Goal: Task Accomplishment & Management: Use online tool/utility

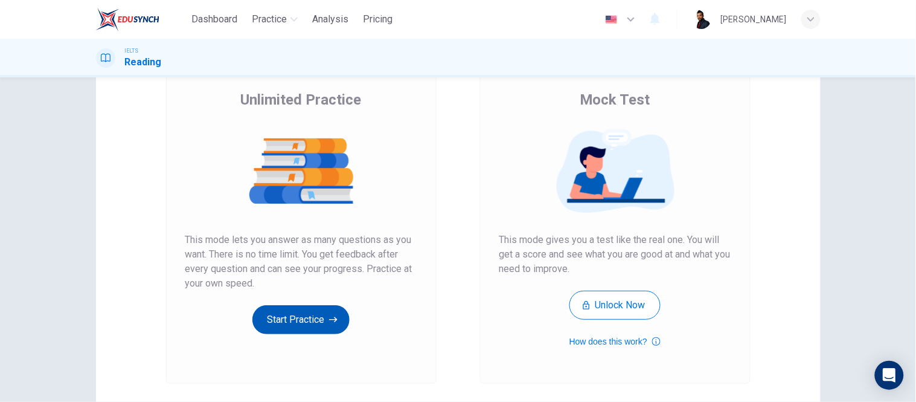
scroll to position [67, 0]
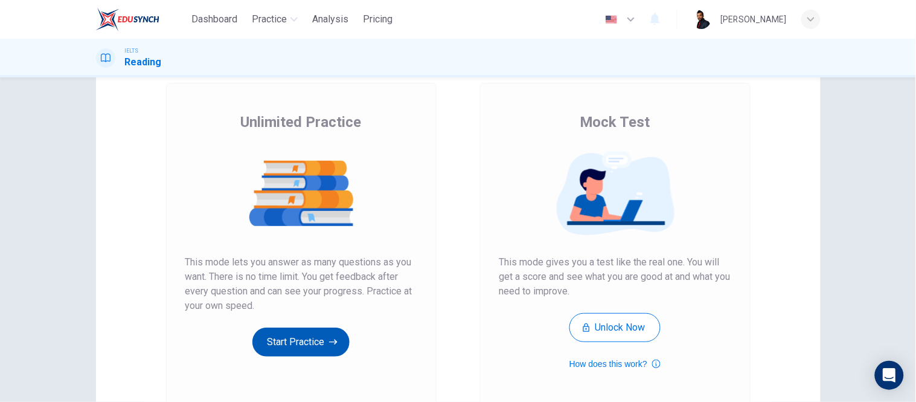
click at [304, 344] on button "Start Practice" at bounding box center [300, 341] width 97 height 29
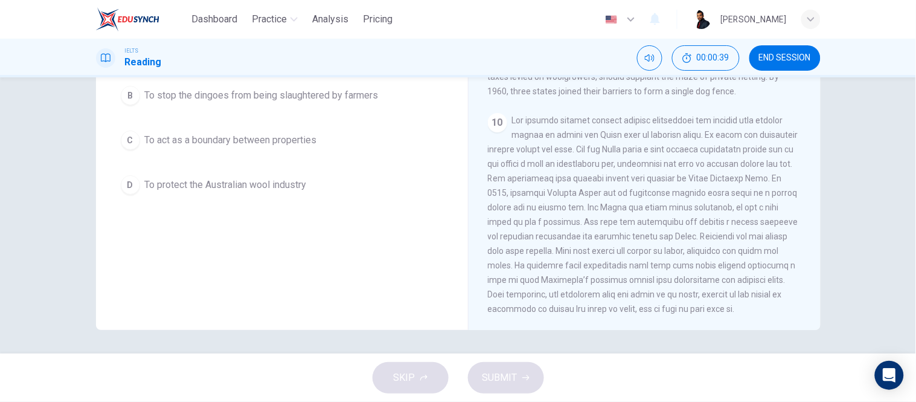
scroll to position [1008, 0]
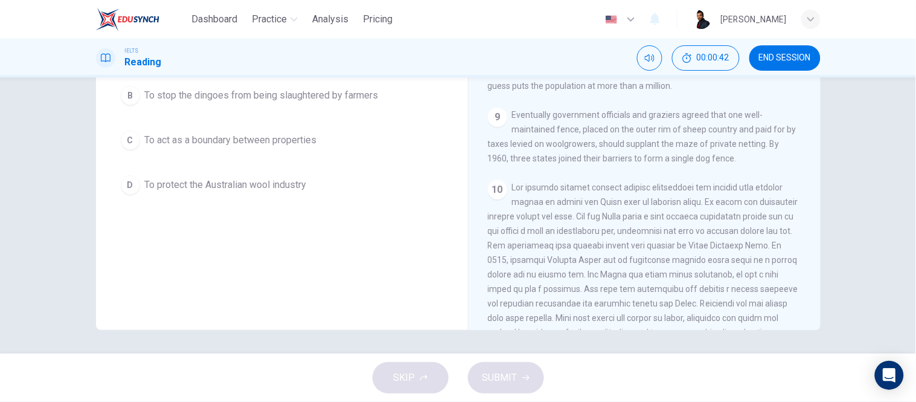
click at [770, 66] on button "END SESSION" at bounding box center [784, 57] width 71 height 25
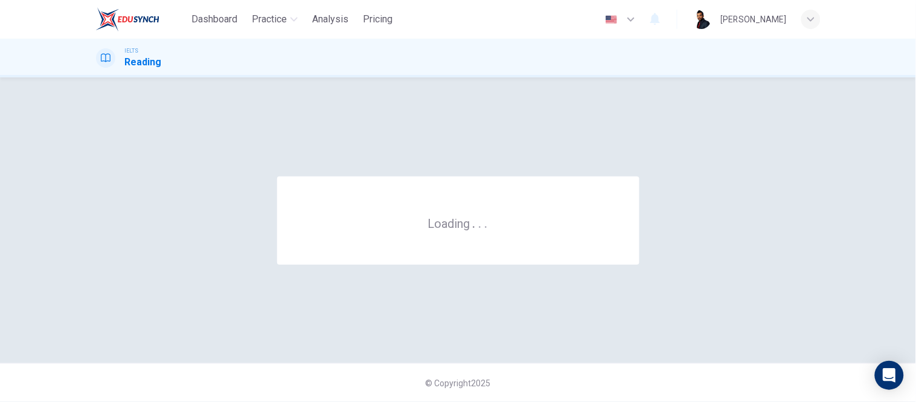
scroll to position [0, 0]
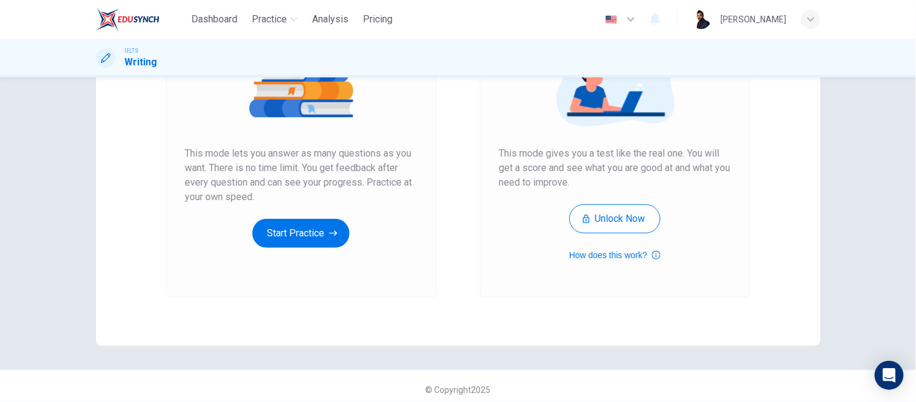
scroll to position [182, 0]
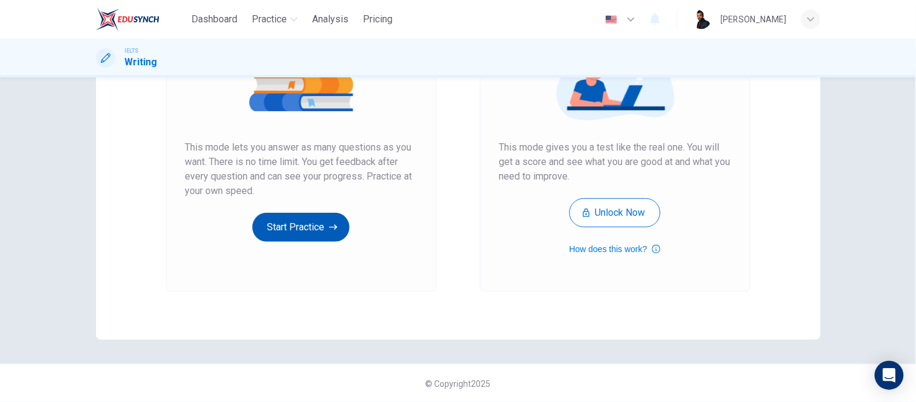
click at [322, 228] on button "Start Practice" at bounding box center [300, 227] width 97 height 29
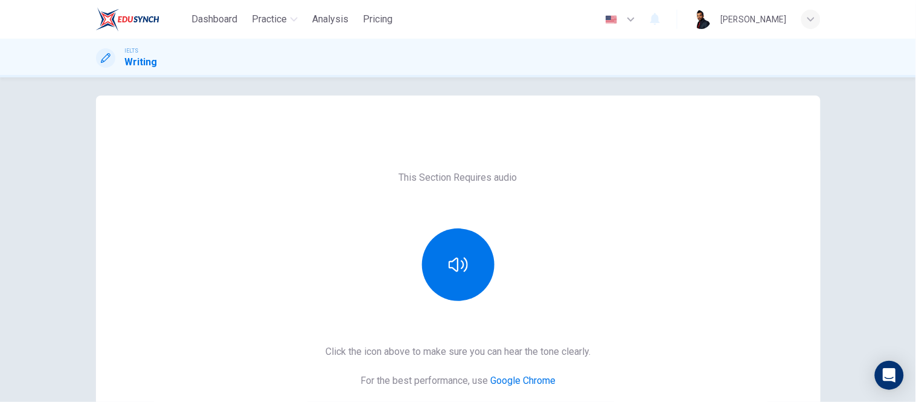
scroll to position [0, 0]
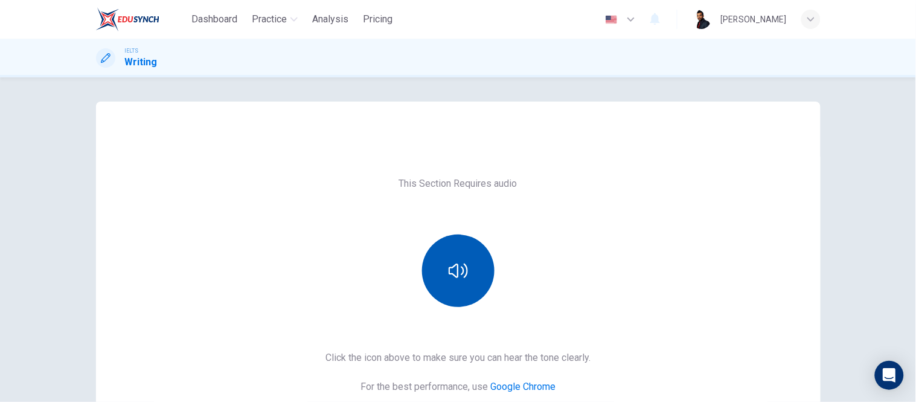
click at [449, 257] on button "button" at bounding box center [458, 270] width 72 height 72
click at [446, 254] on button "button" at bounding box center [458, 270] width 72 height 72
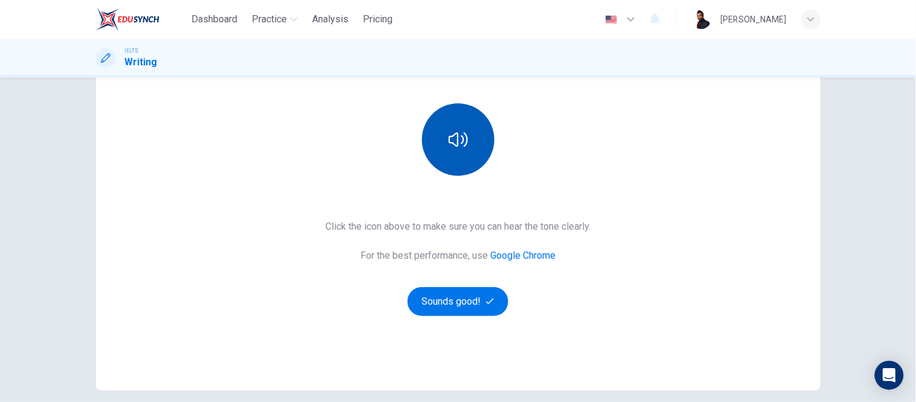
scroll to position [134, 0]
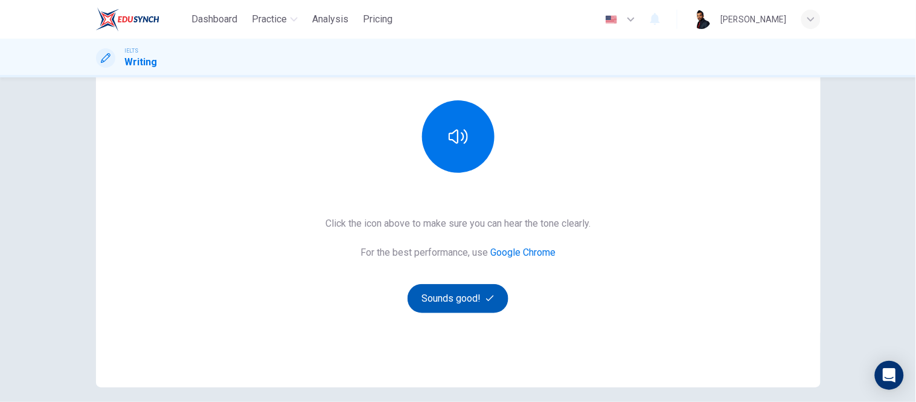
click at [466, 300] on button "Sounds good!" at bounding box center [458, 298] width 101 height 29
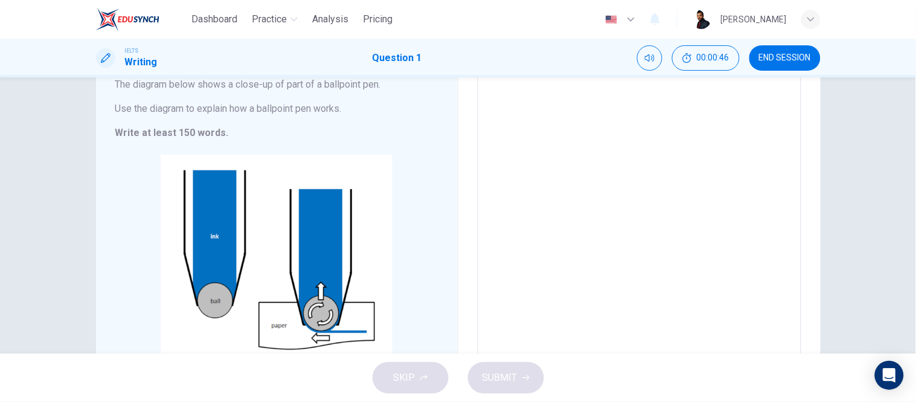
scroll to position [0, 0]
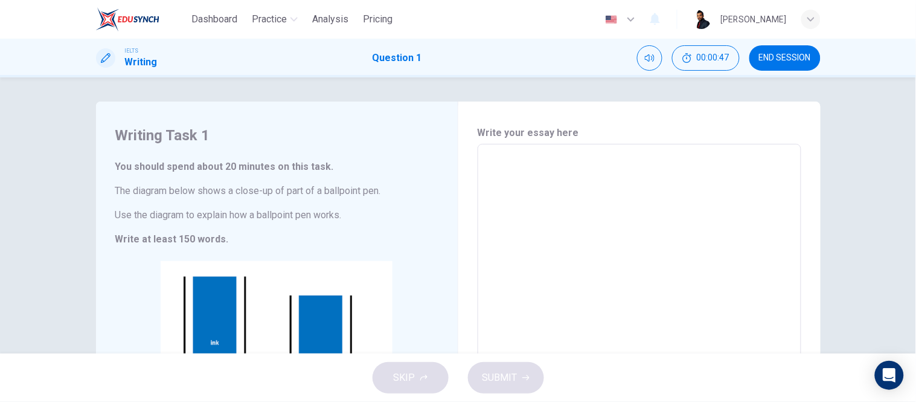
drag, startPoint x: 795, startPoint y: 56, endPoint x: 523, endPoint y: 64, distance: 271.8
click at [797, 56] on span "END SESSION" at bounding box center [785, 58] width 52 height 10
